Goal: Information Seeking & Learning: Check status

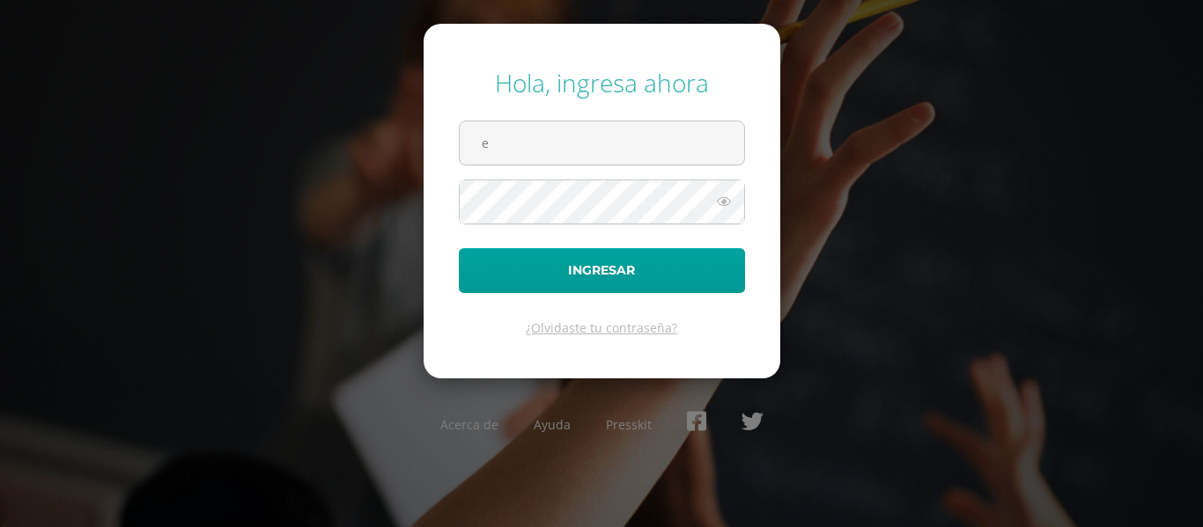
type input "e.joaquin.4ddb@gmail.com"
click at [459, 248] on button "Ingresar" at bounding box center [602, 270] width 286 height 45
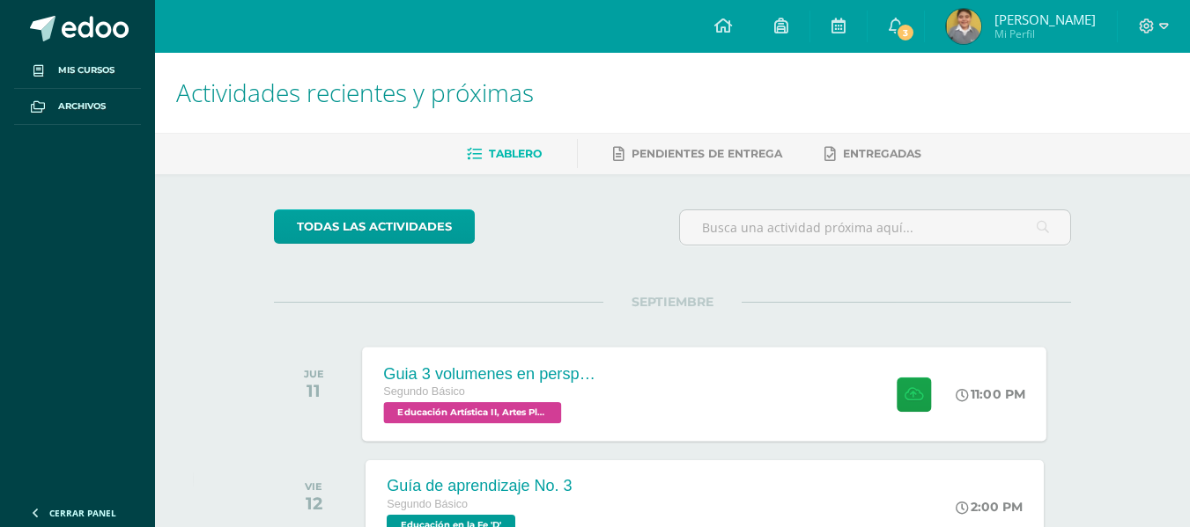
click at [540, 382] on div "Guia 3 volumenes en perspectiva" at bounding box center [490, 374] width 213 height 18
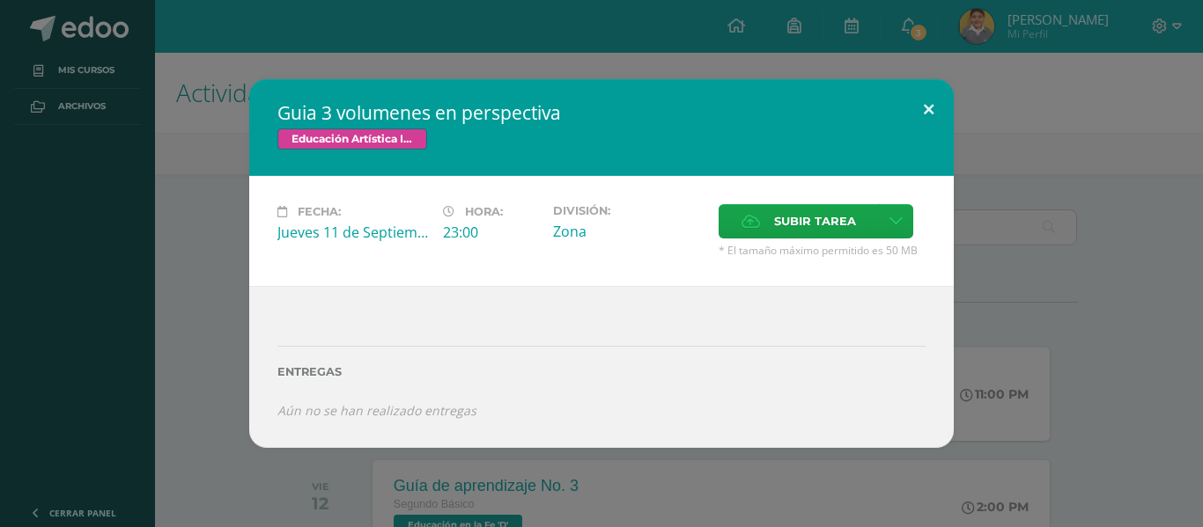
click at [933, 102] on button at bounding box center [928, 109] width 50 height 60
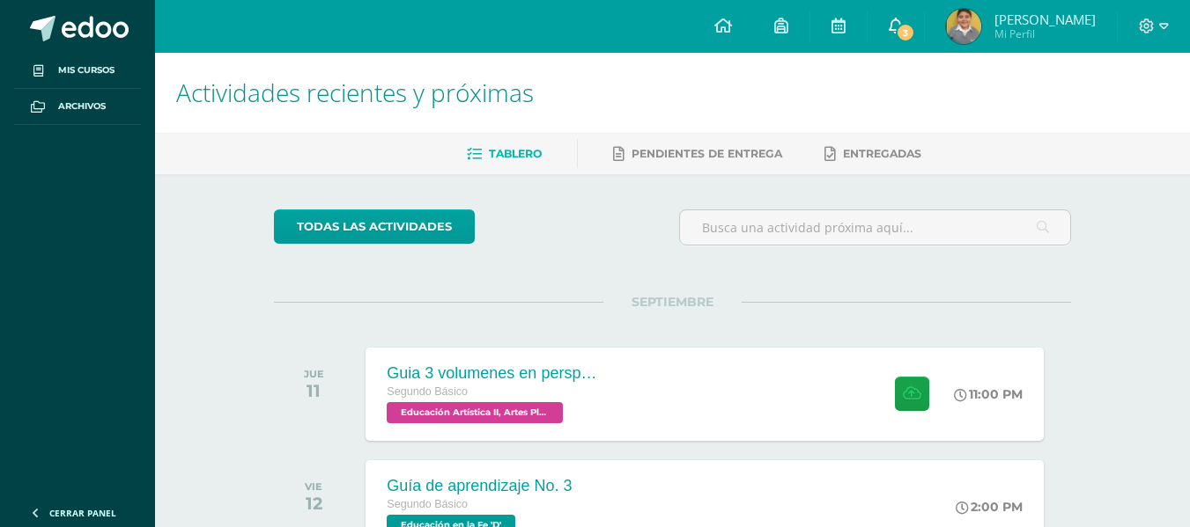
click at [915, 32] on span "3" at bounding box center [905, 32] width 19 height 19
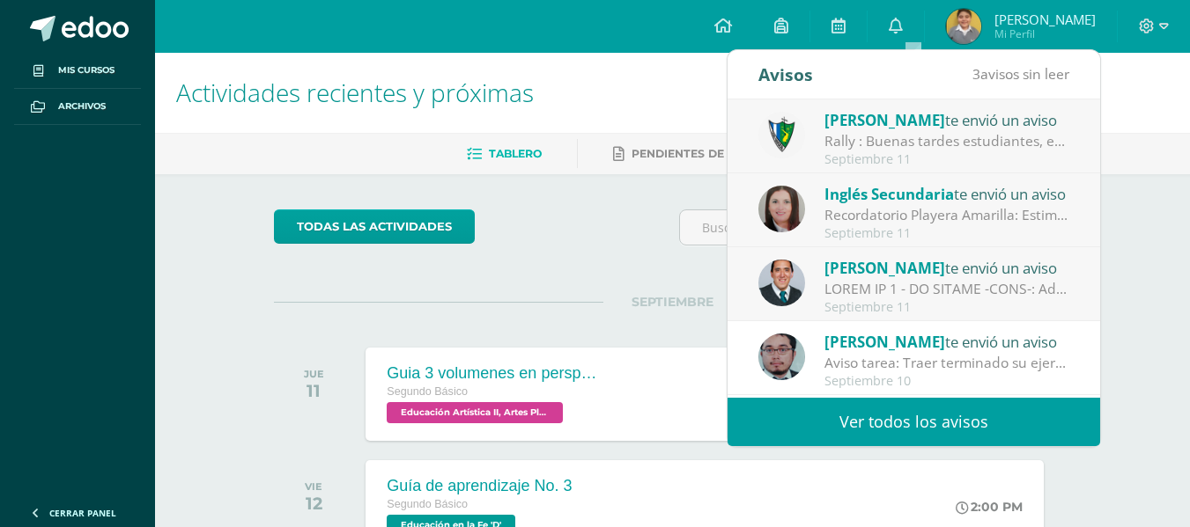
click at [910, 403] on link "Ver todos los avisos" at bounding box center [913, 422] width 372 height 48
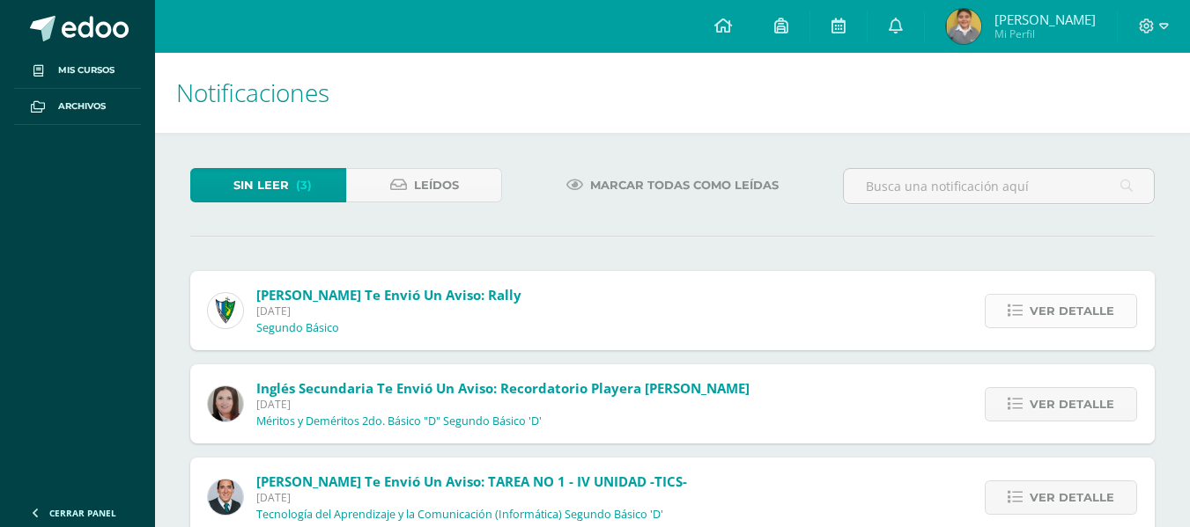
click at [1032, 316] on span "Ver detalle" at bounding box center [1071, 311] width 85 height 33
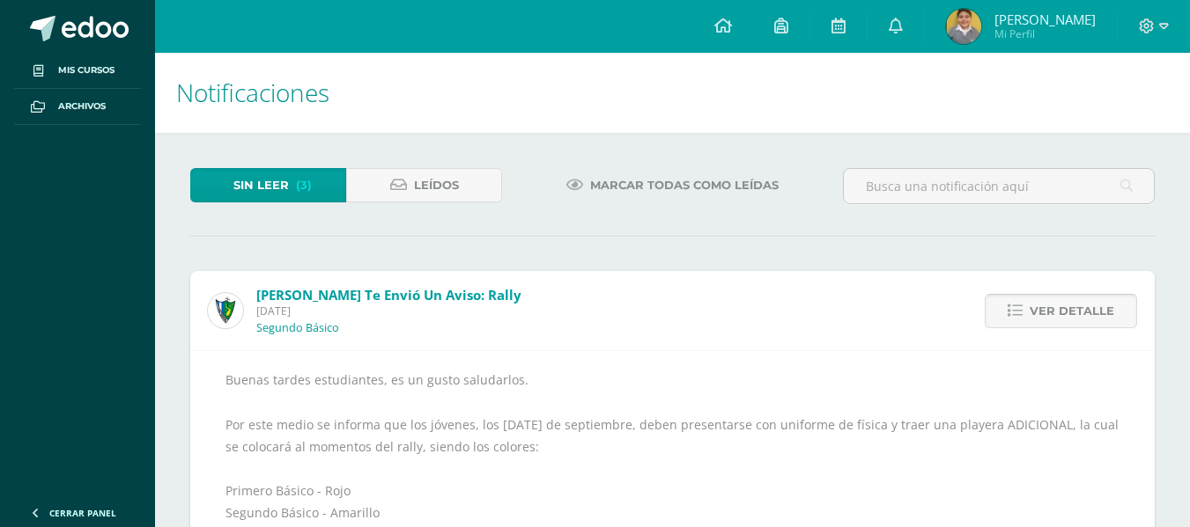
click at [1032, 316] on span "Ver detalle" at bounding box center [1071, 311] width 85 height 33
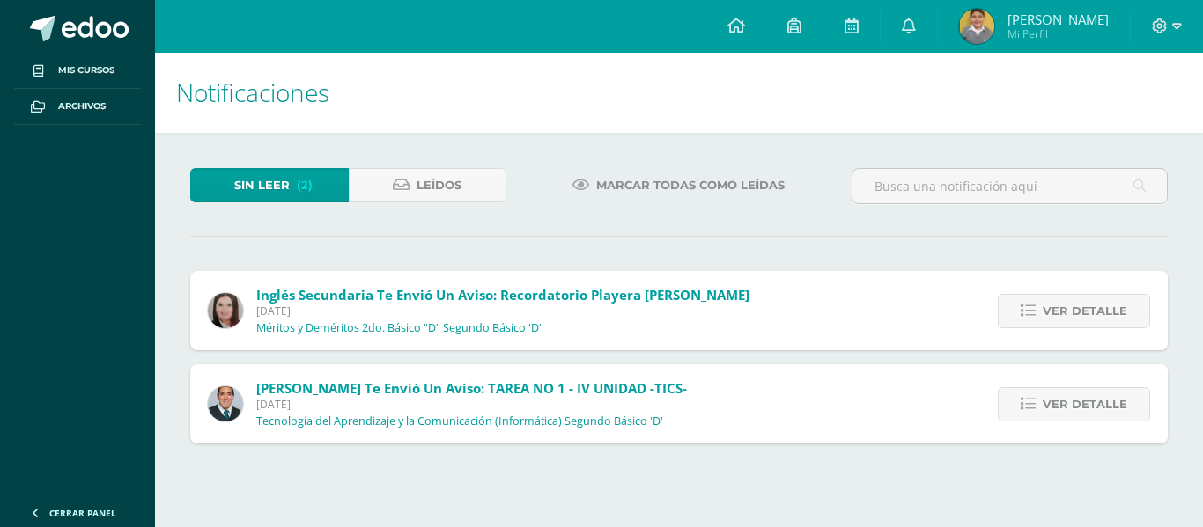
click at [1032, 316] on icon at bounding box center [1028, 311] width 15 height 15
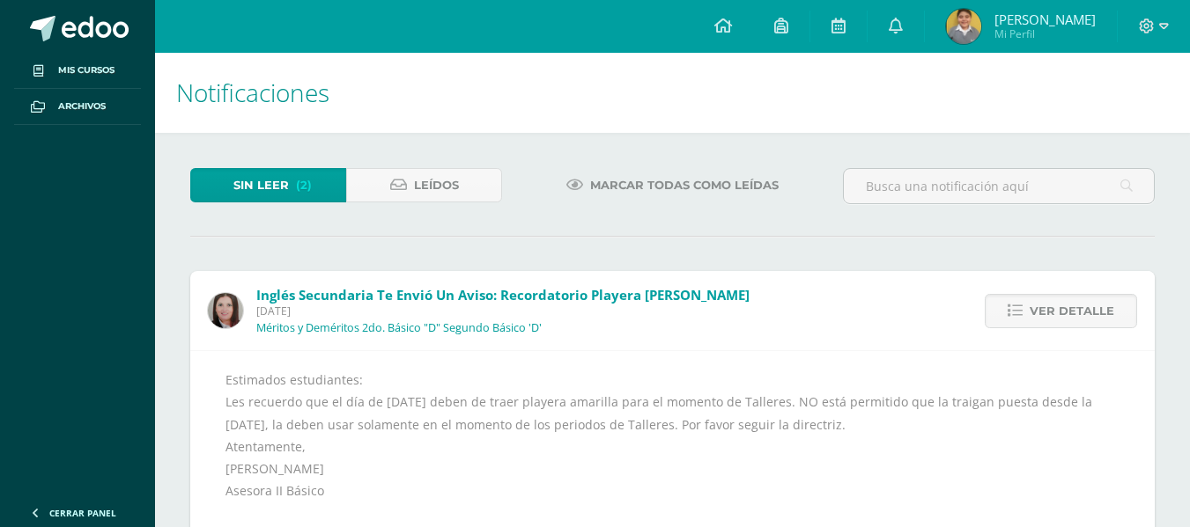
click at [1032, 316] on span "Ver detalle" at bounding box center [1071, 311] width 85 height 33
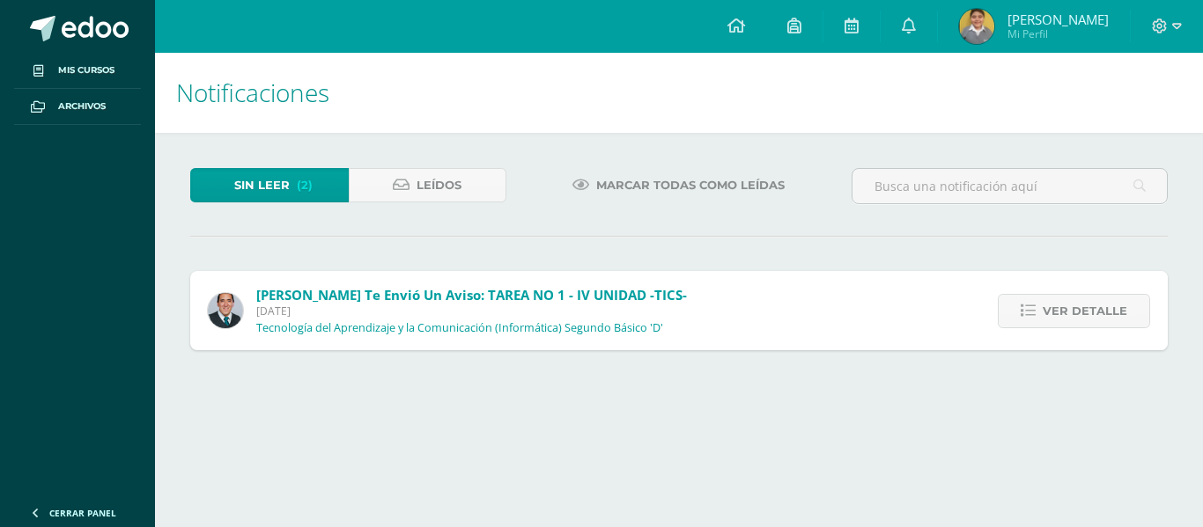
click at [1032, 316] on icon at bounding box center [1028, 311] width 15 height 15
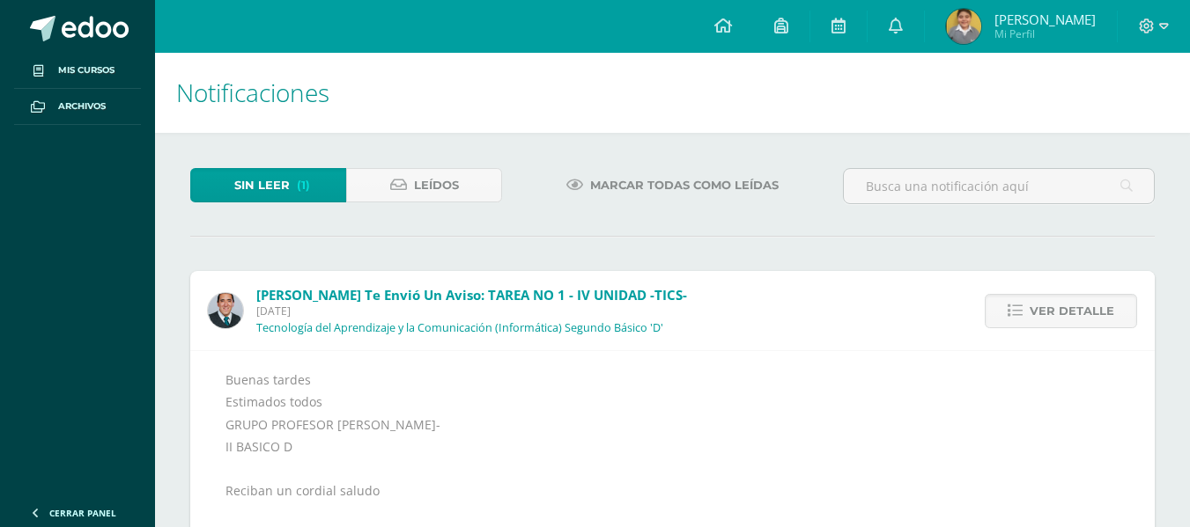
click at [1032, 316] on span "Ver detalle" at bounding box center [1071, 311] width 85 height 33
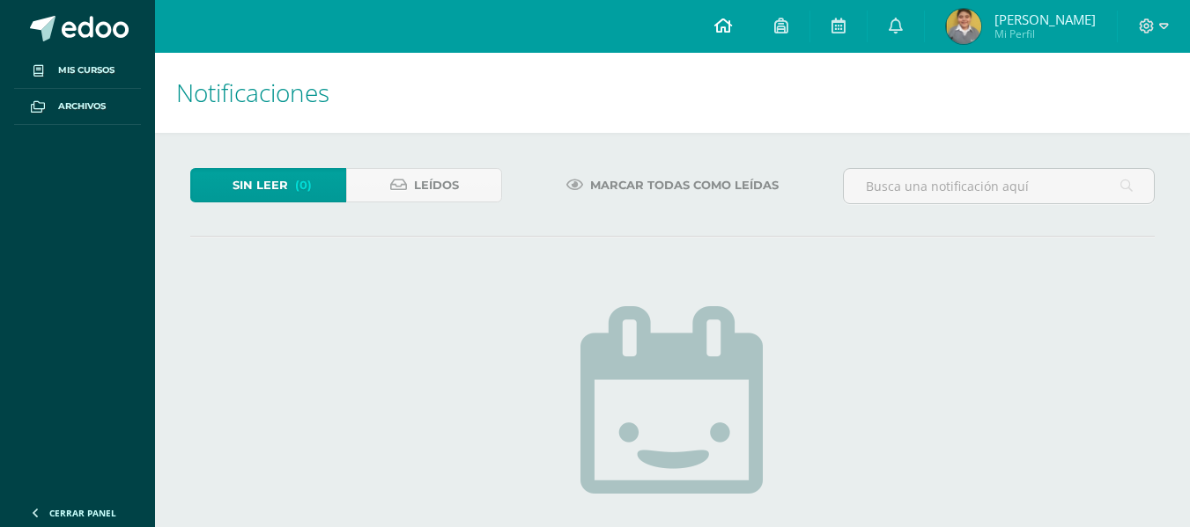
click at [732, 33] on icon at bounding box center [723, 26] width 18 height 16
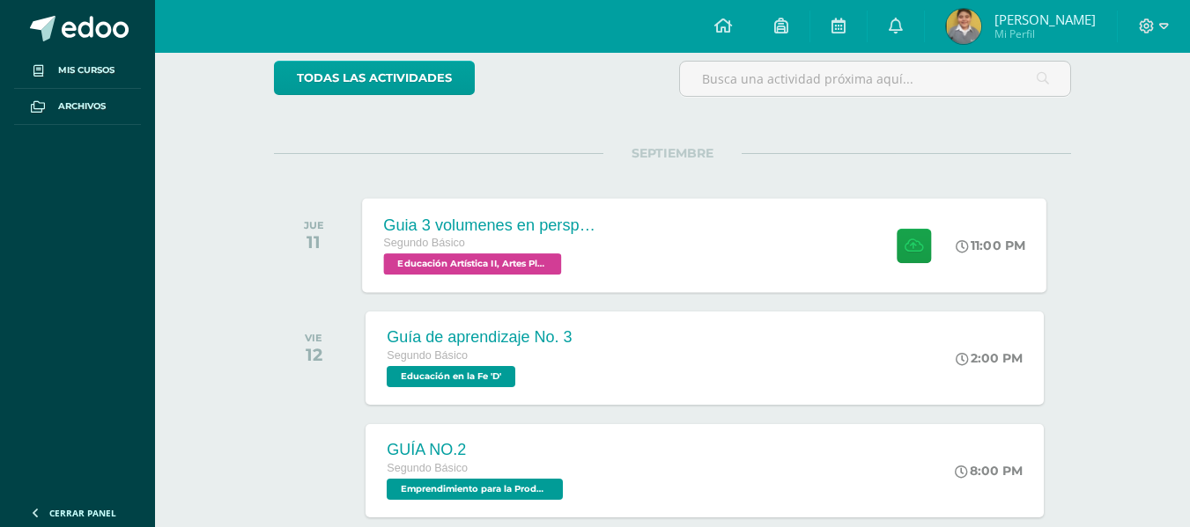
scroll to position [150, 0]
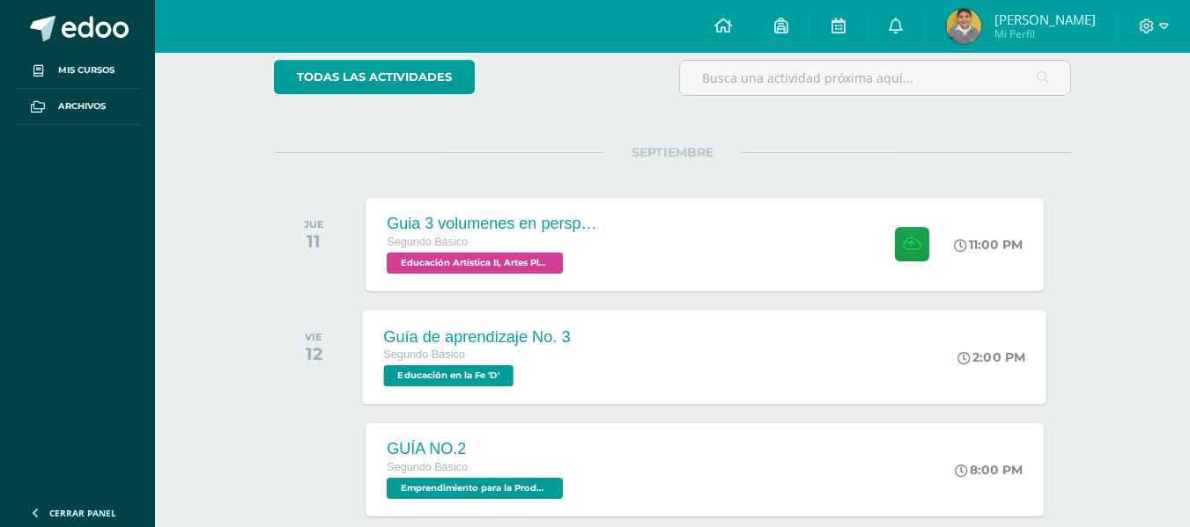
click at [647, 341] on div "Guía de aprendizaje No. 3 Segundo Básico Educación en la Fe 'D' 2:00 PM Guía de…" at bounding box center [705, 357] width 684 height 94
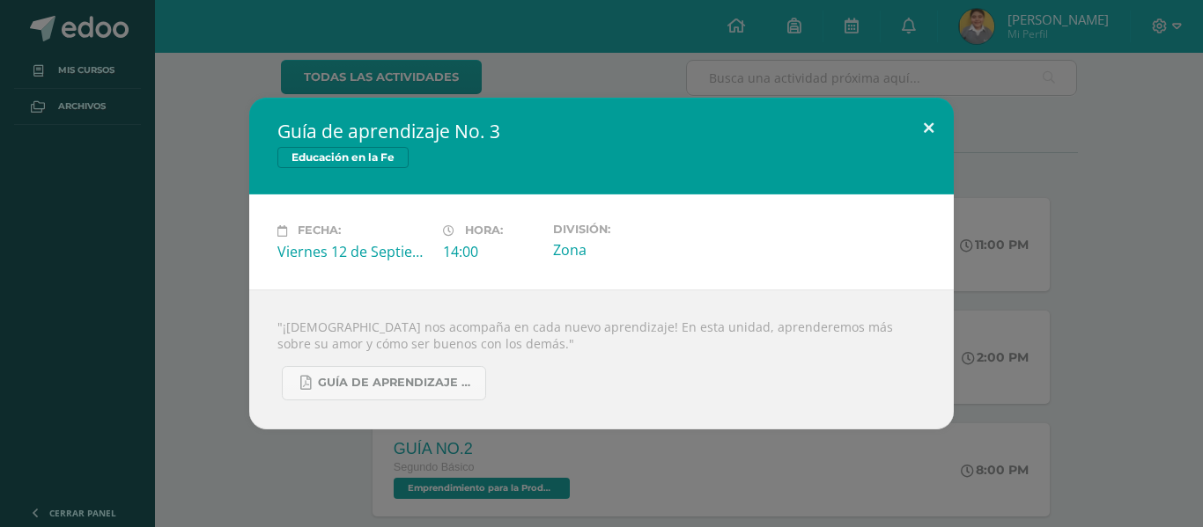
click at [934, 125] on button at bounding box center [928, 128] width 50 height 60
